Goal: Register for event/course

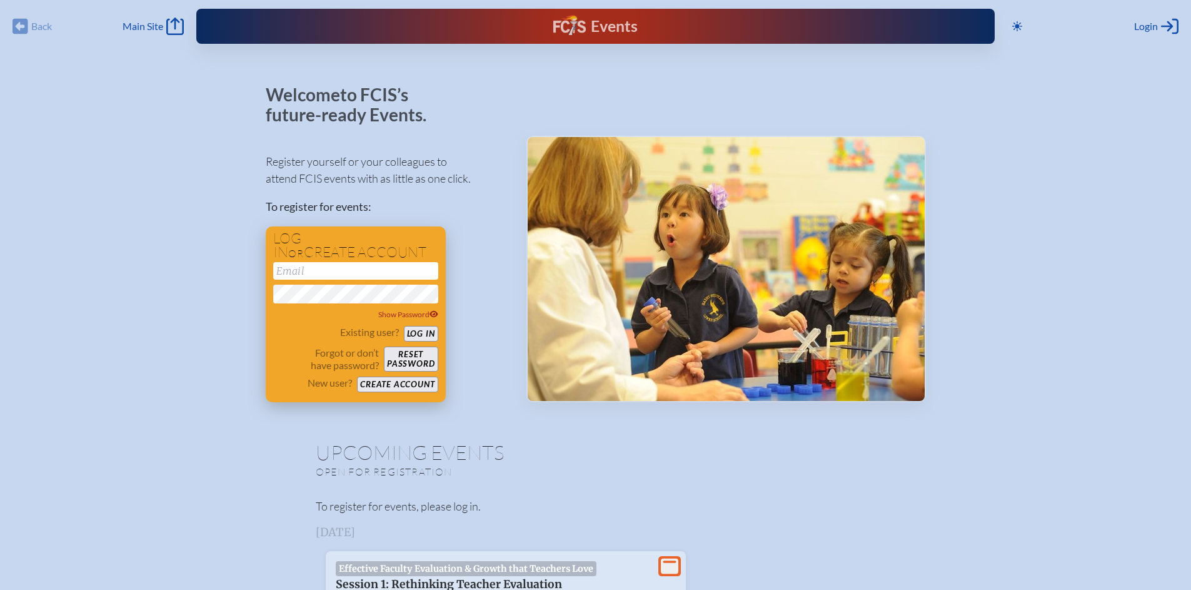
type input "[EMAIL_ADDRESS][DOMAIN_NAME]"
click at [429, 332] on button "Log in" at bounding box center [421, 334] width 34 height 16
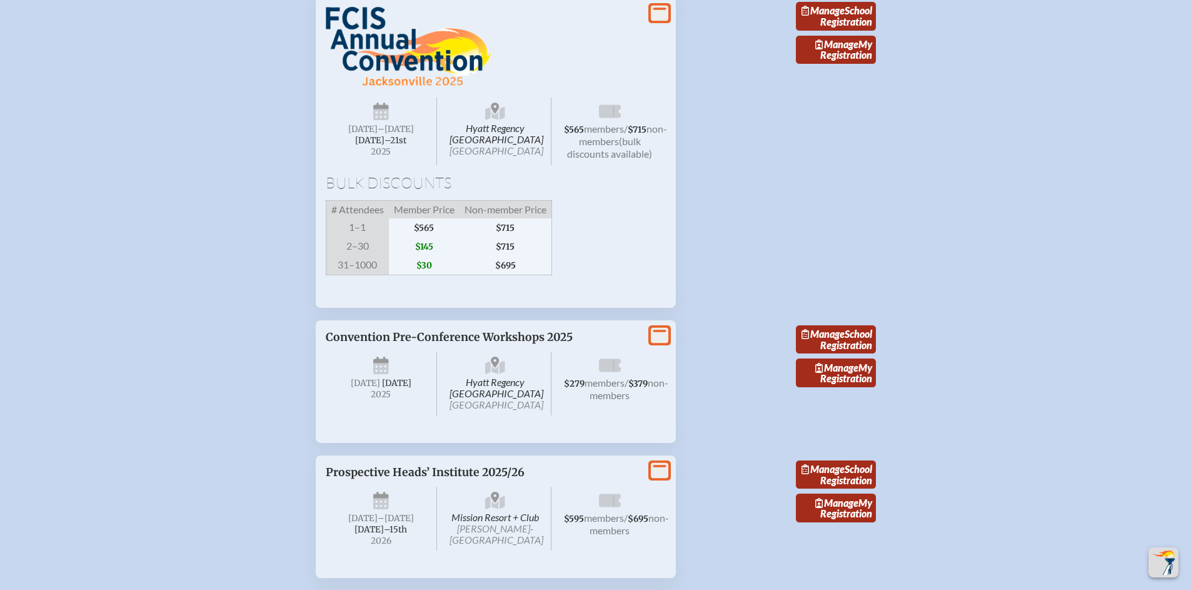
scroll to position [2180, 0]
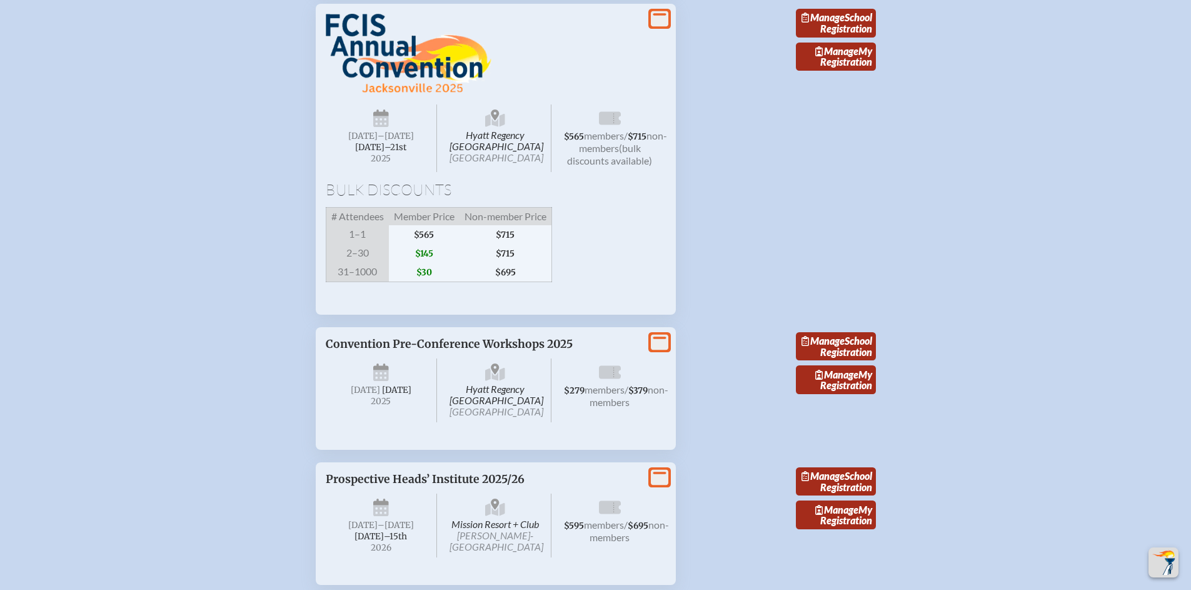
click at [496, 172] on span "Hyatt Regency [GEOGRAPHIC_DATA] [GEOGRAPHIC_DATA]" at bounding box center [496, 138] width 112 height 68
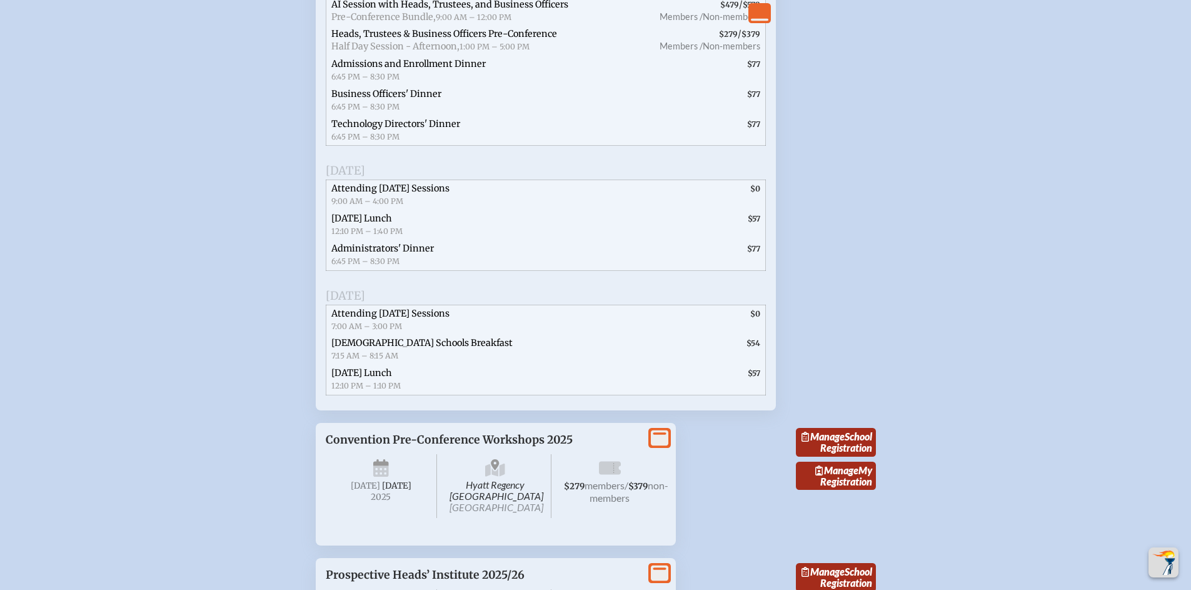
scroll to position [2701, 0]
click at [568, 241] on span "$57" at bounding box center [659, 226] width 213 height 30
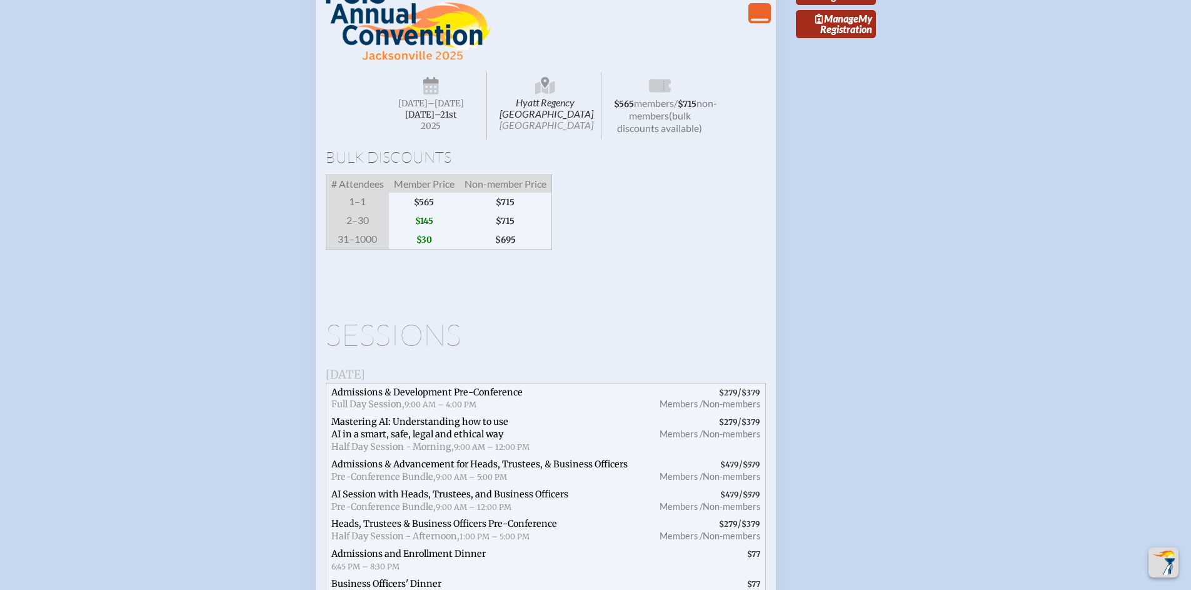
scroll to position [2021, 0]
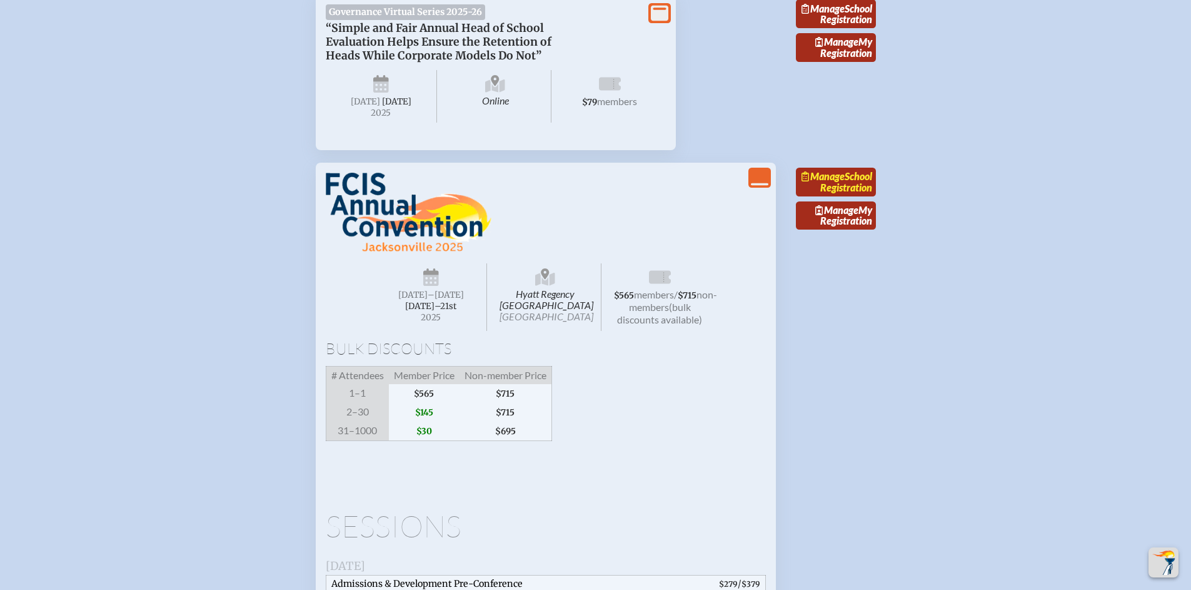
click at [850, 196] on link "Manage School Registration" at bounding box center [836, 182] width 80 height 29
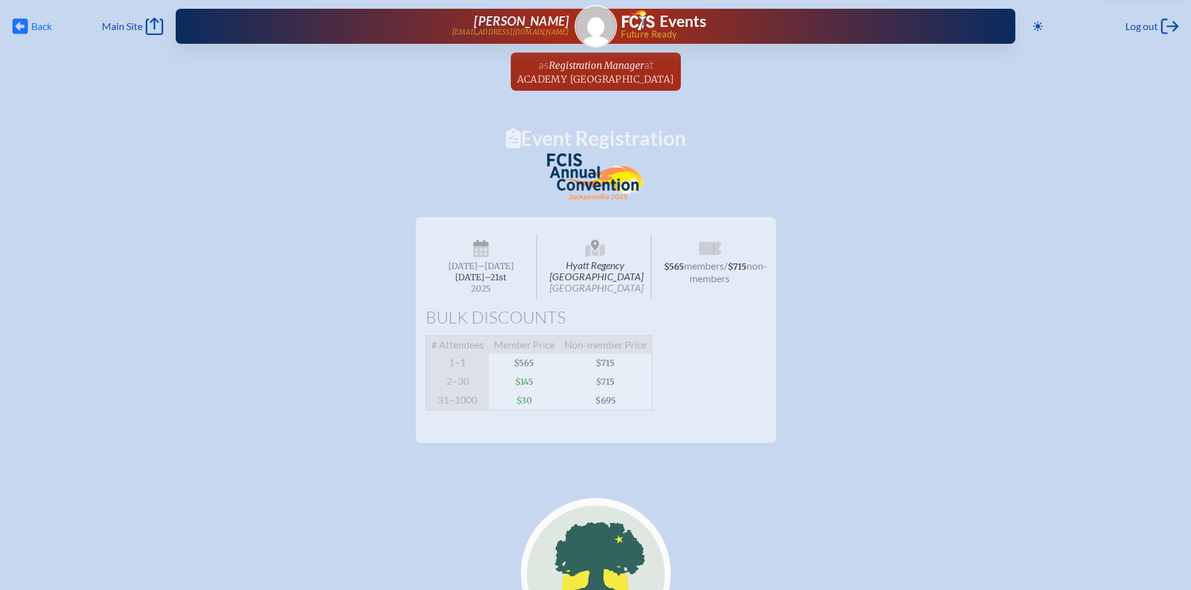
click at [30, 31] on span "Back Back" at bounding box center [32, 27] width 39 height 18
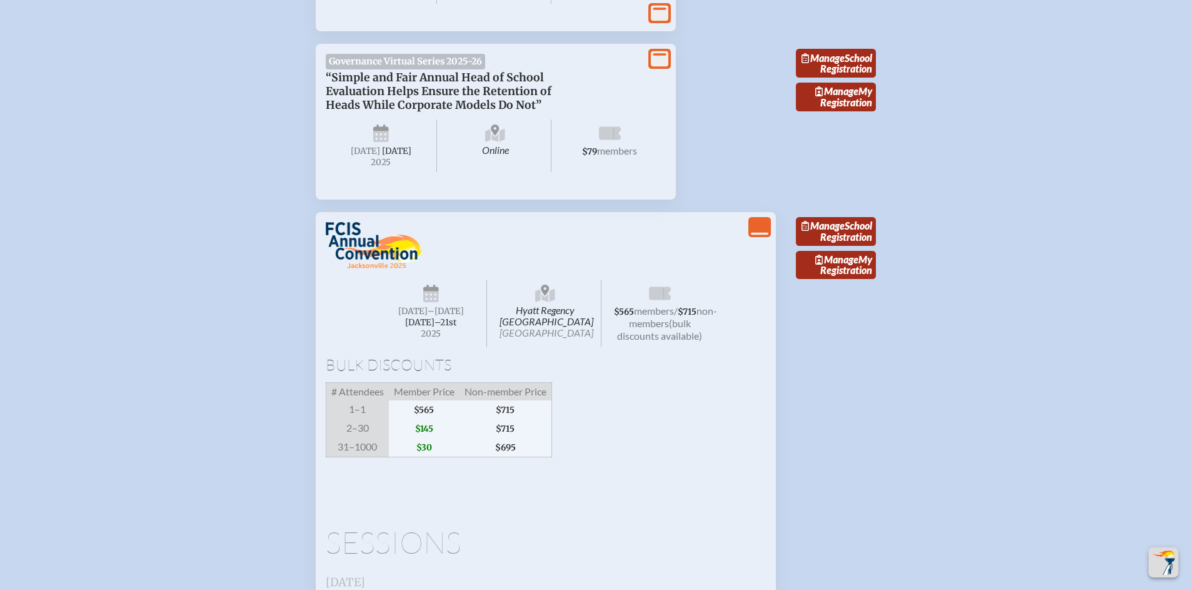
scroll to position [2037, 0]
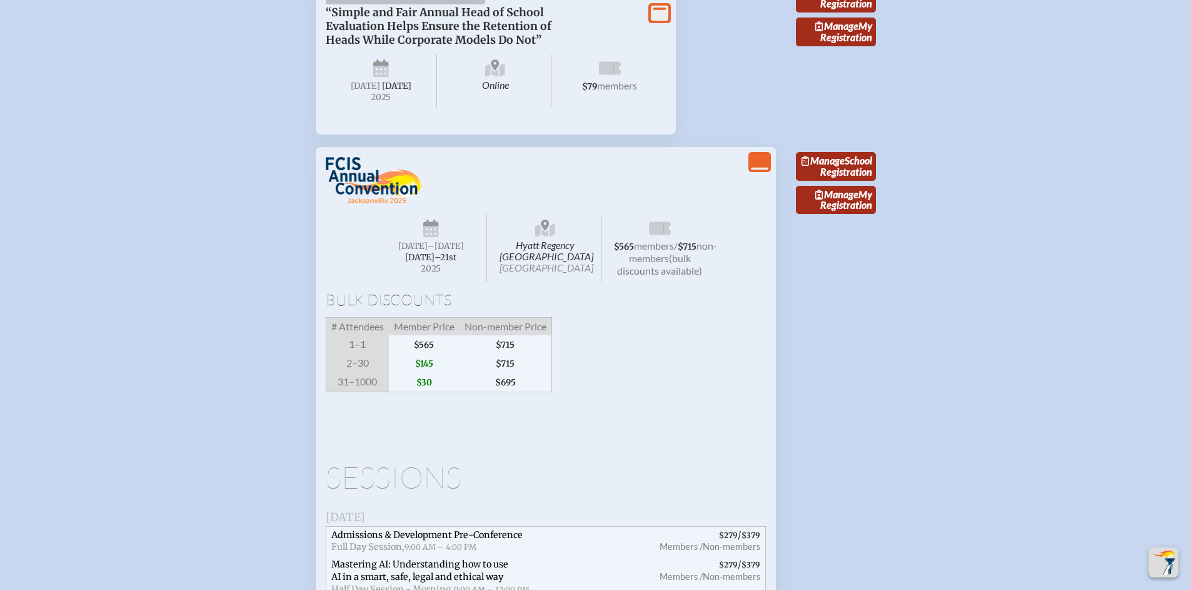
click at [755, 171] on icon "View Less" at bounding box center [760, 162] width 18 height 18
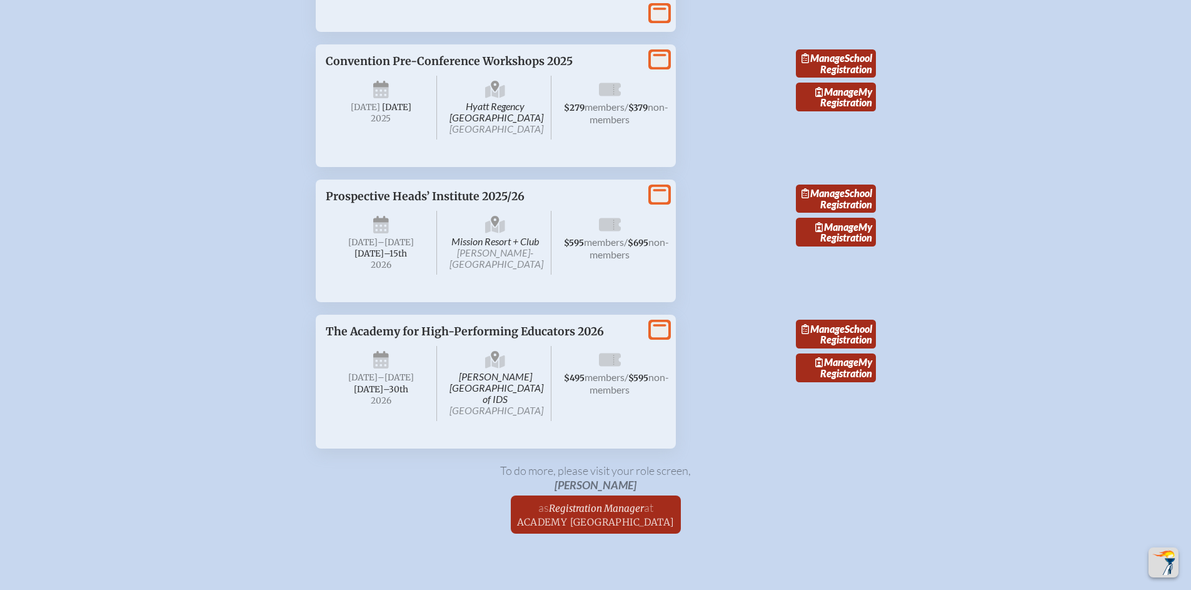
scroll to position [2566, 0]
